Goal: Consume media (video, audio)

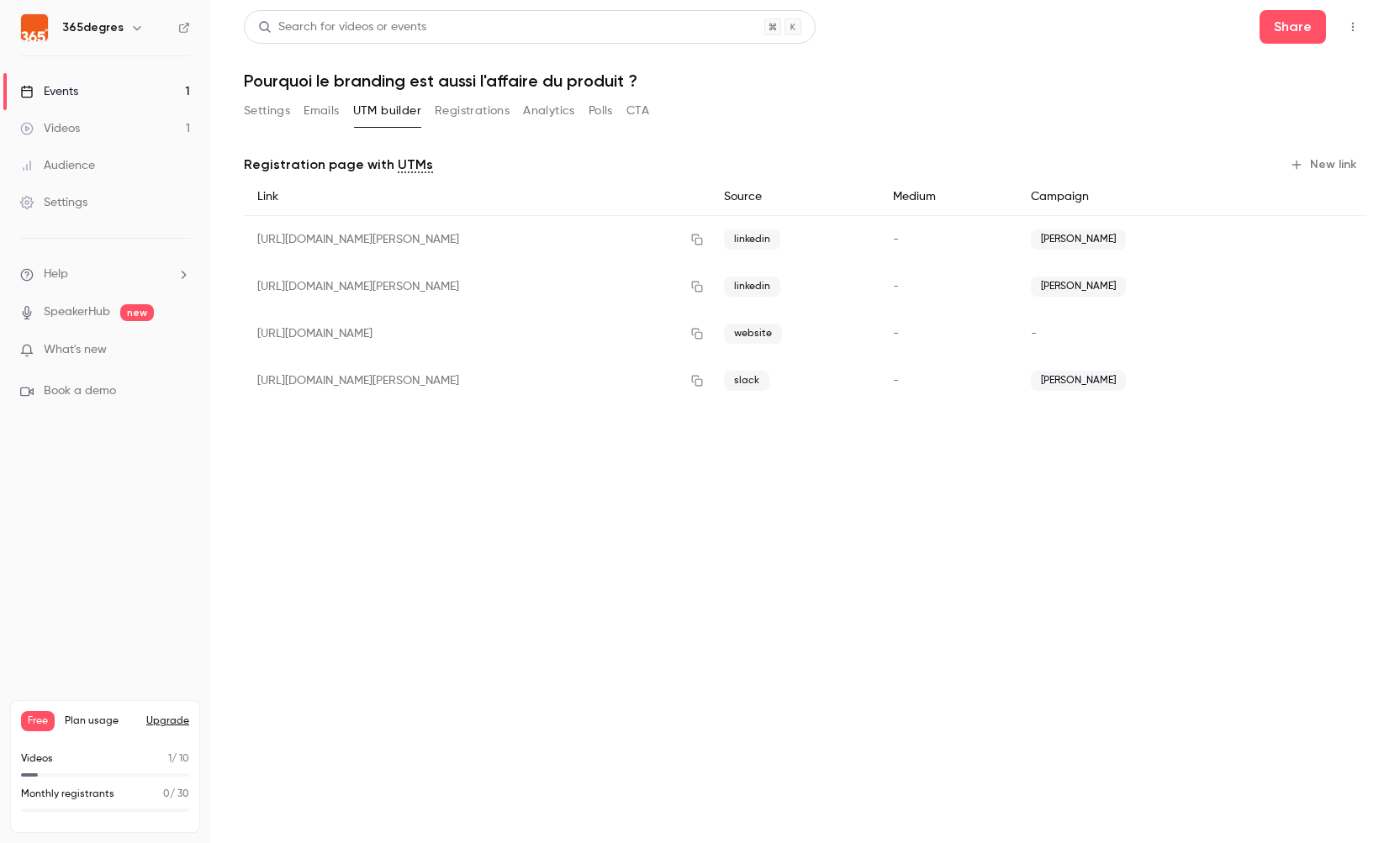
click at [66, 123] on div "Videos" at bounding box center [49, 129] width 59 height 17
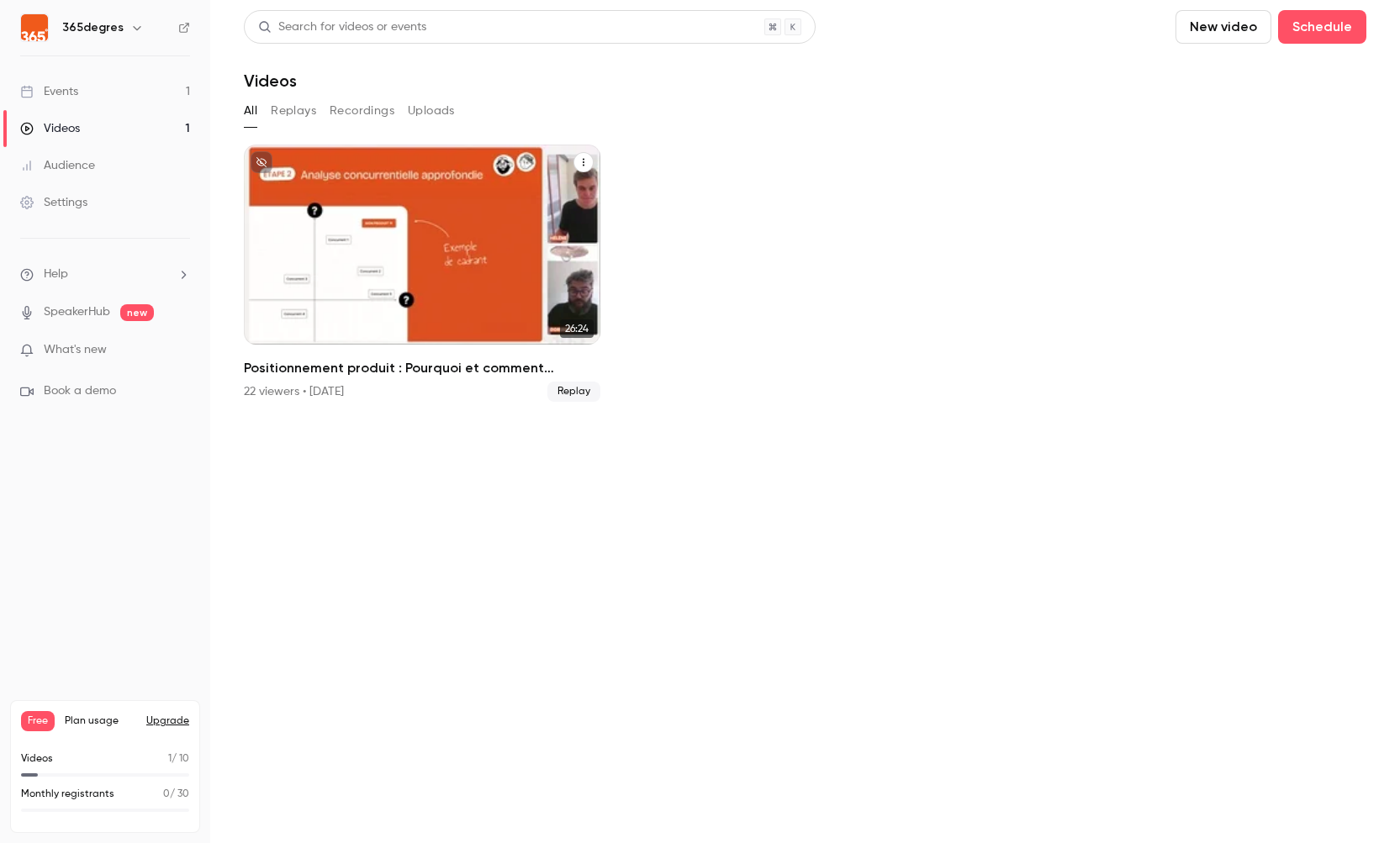
click at [494, 281] on div "Positionnement produit : Pourquoi et comment l'ajuster ?" at bounding box center [422, 245] width 356 height 200
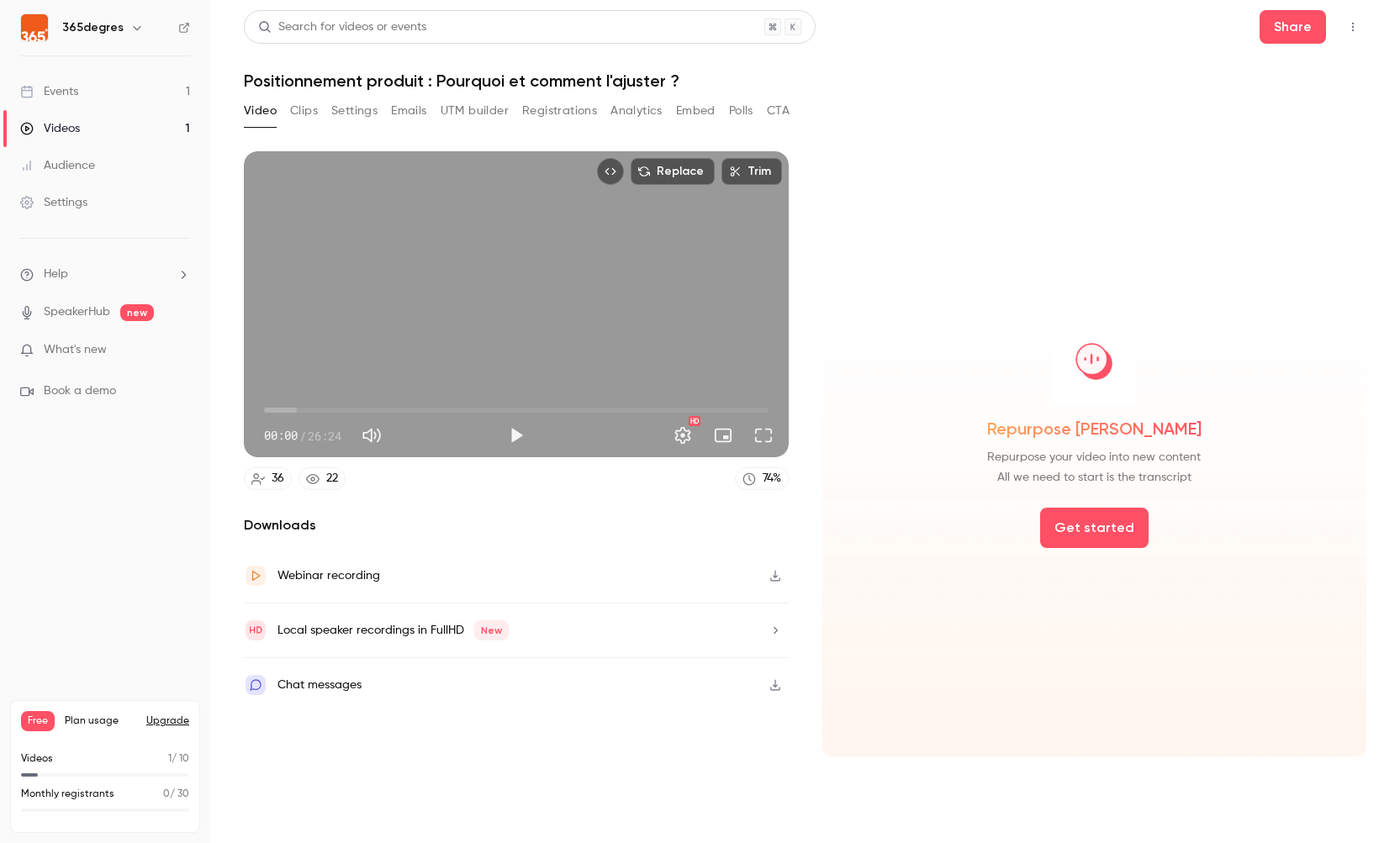
click at [1354, 27] on icon "Top Bar Actions" at bounding box center [1353, 27] width 14 height 12
click at [1204, 70] on icon at bounding box center [1202, 70] width 14 height 14
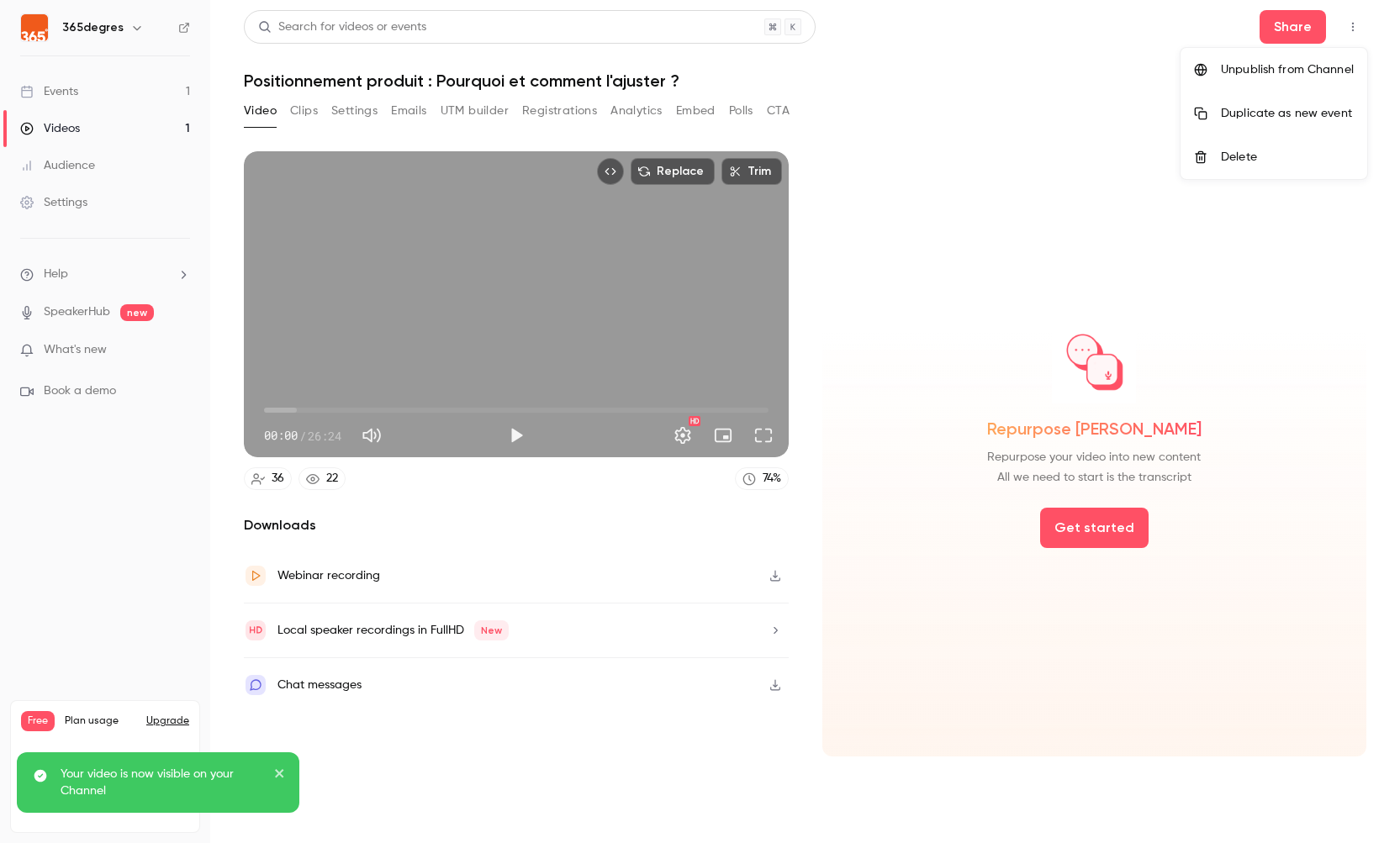
click at [1204, 70] on icon at bounding box center [1200, 70] width 13 height 13
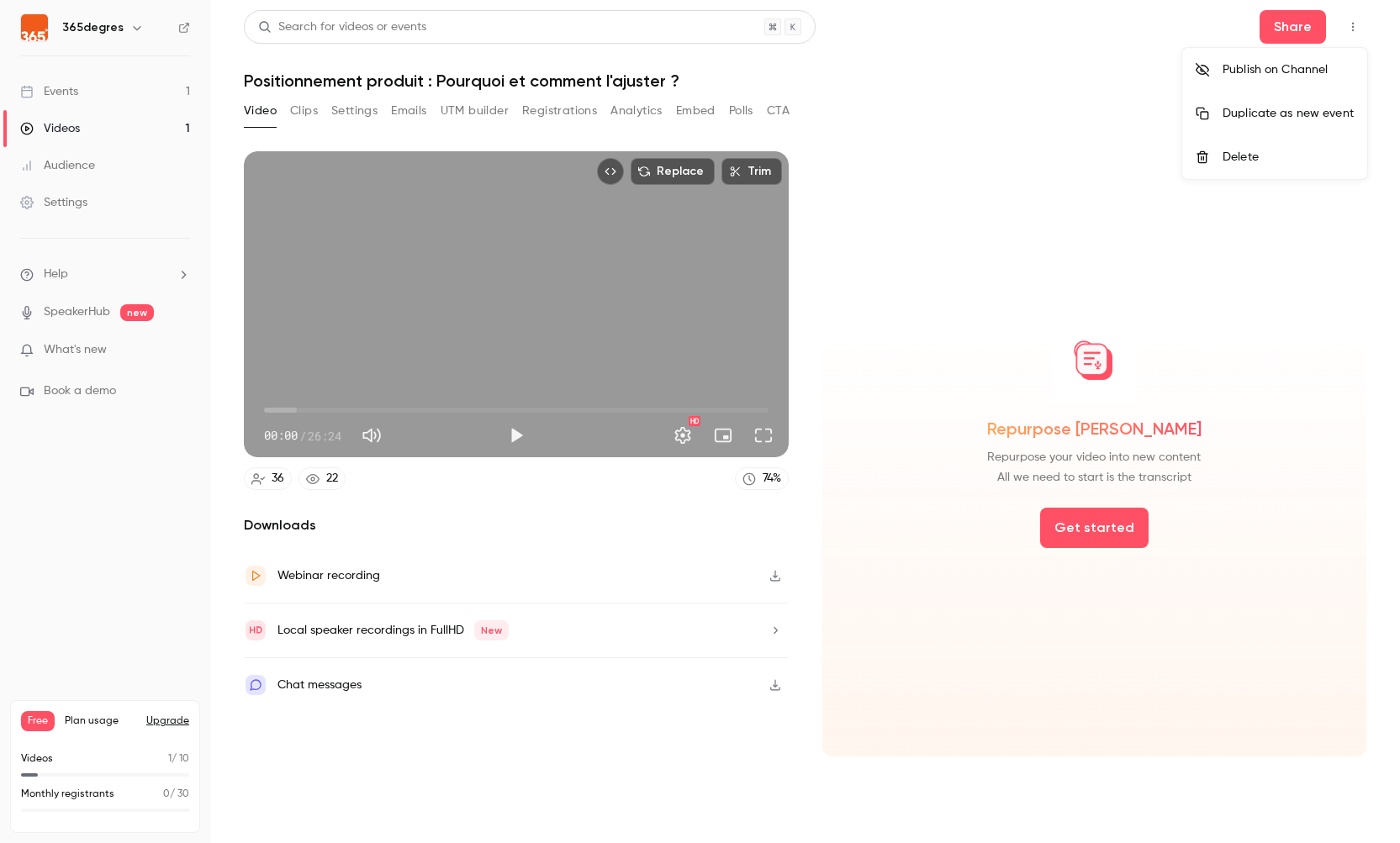
click at [573, 112] on div at bounding box center [700, 421] width 1400 height 843
click at [573, 111] on button "Registrations" at bounding box center [559, 110] width 75 height 27
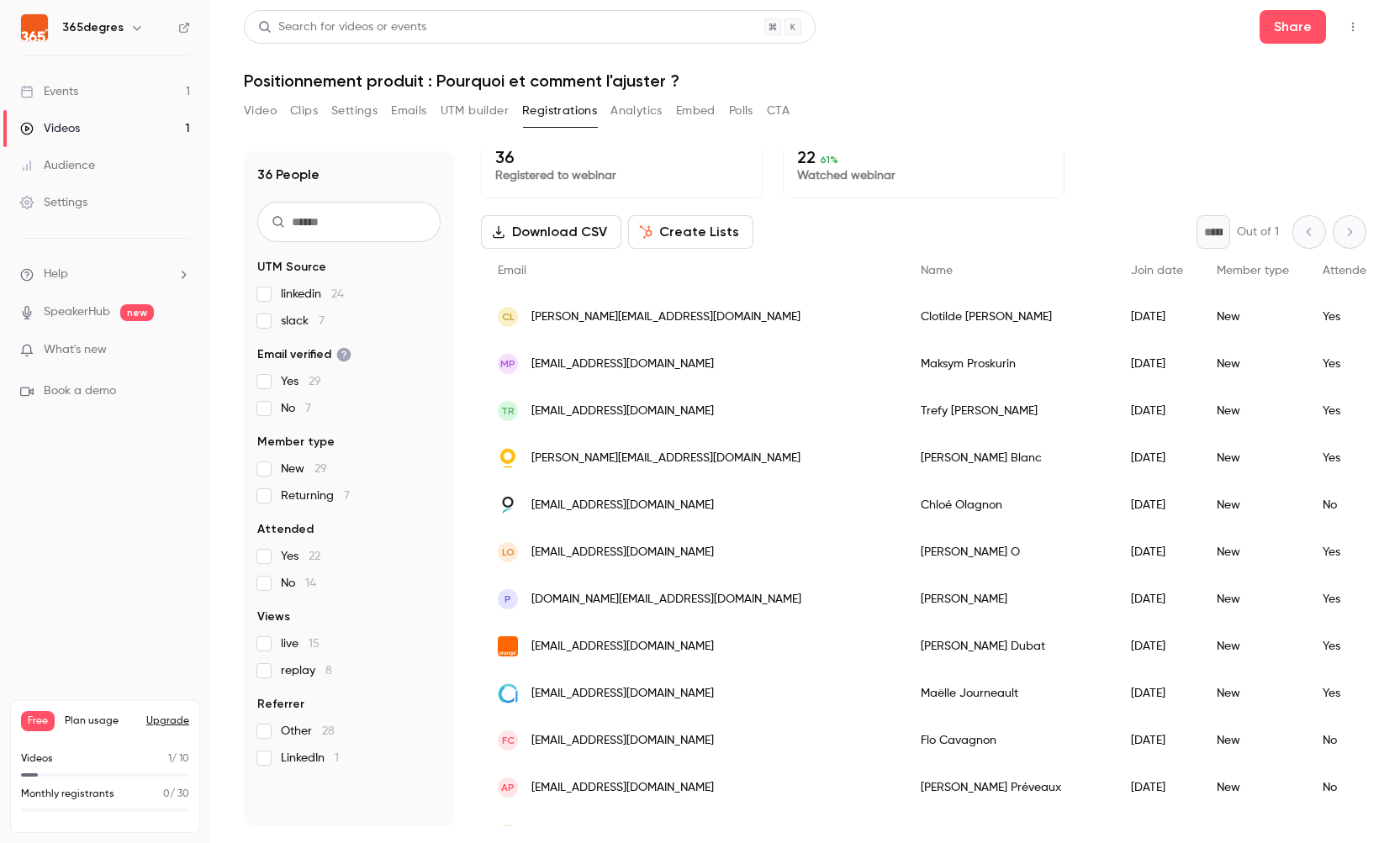
scroll to position [19, 0]
